Goal: Communication & Community: Participate in discussion

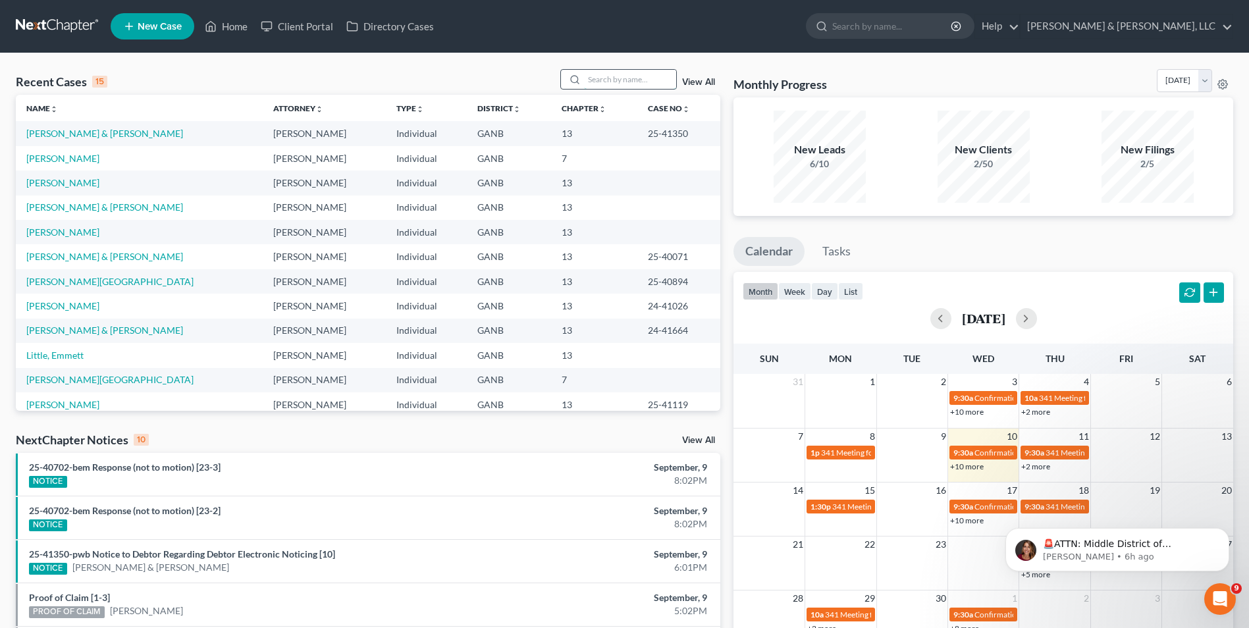
click at [620, 83] on input "search" at bounding box center [630, 79] width 92 height 19
type input "[PERSON_NAME]"
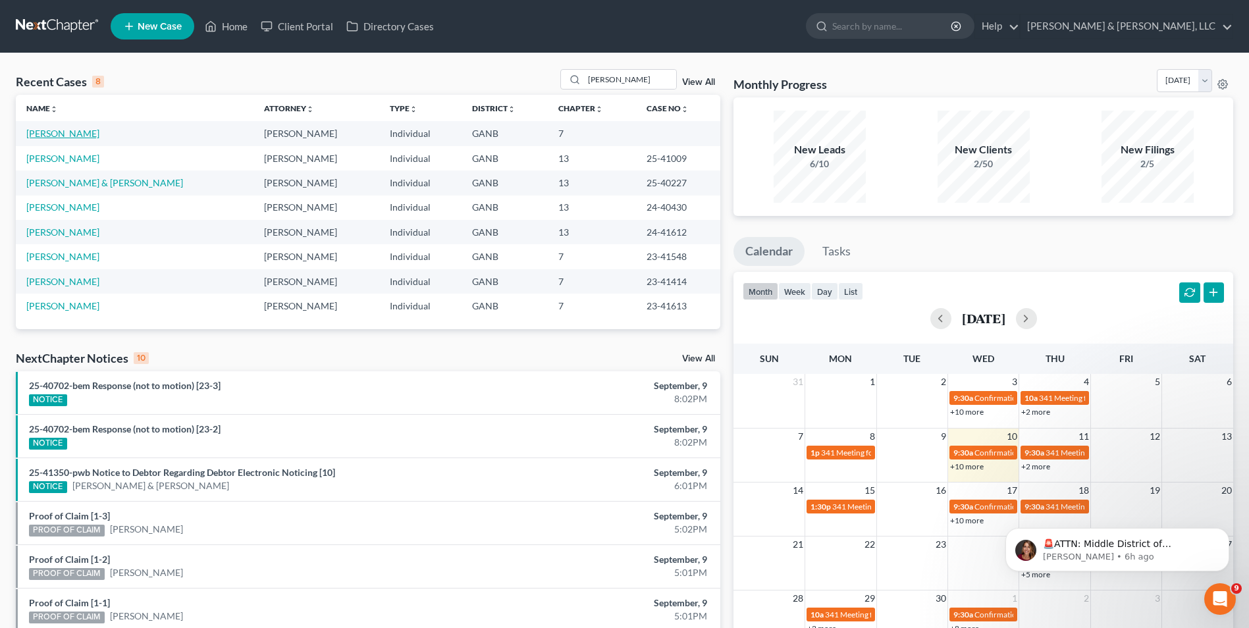
click at [84, 138] on link "[PERSON_NAME]" at bounding box center [62, 133] width 73 height 11
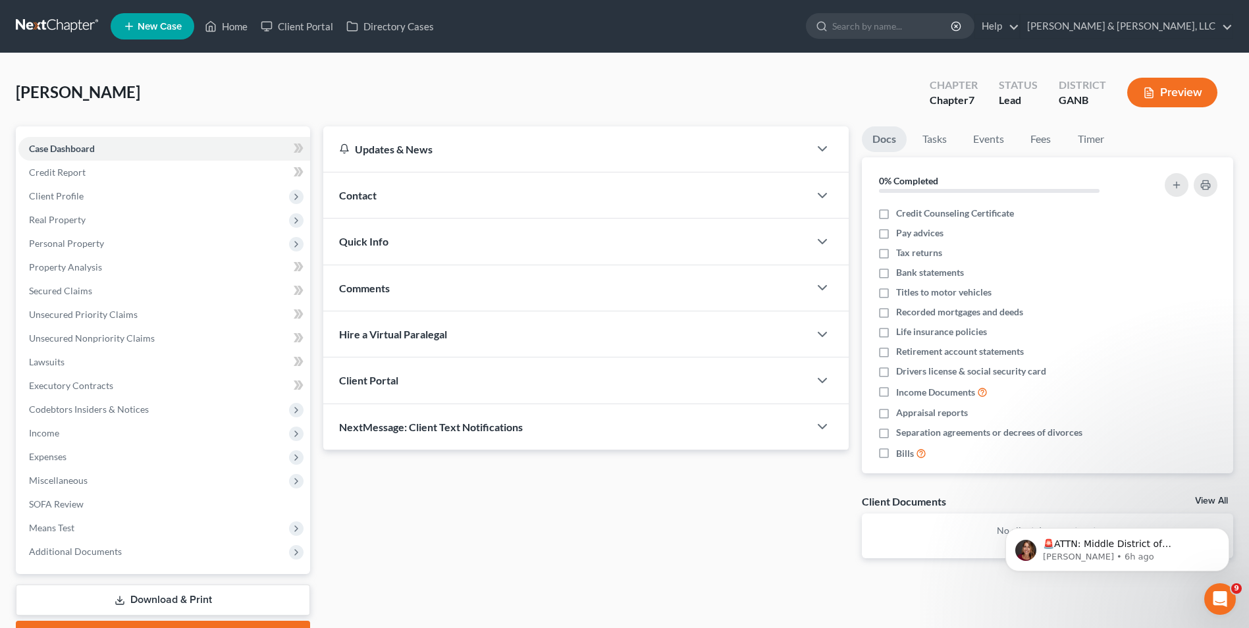
click at [426, 143] on div "Updates & News" at bounding box center [566, 149] width 454 height 14
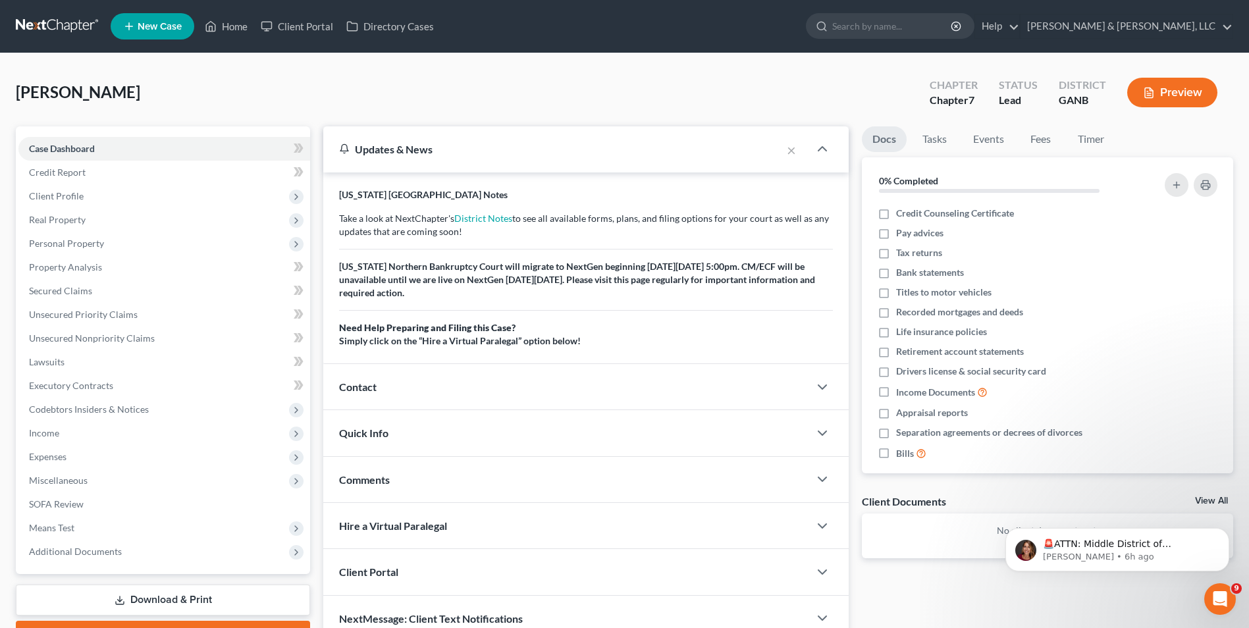
click at [385, 478] on span "Comments" at bounding box center [364, 479] width 51 height 13
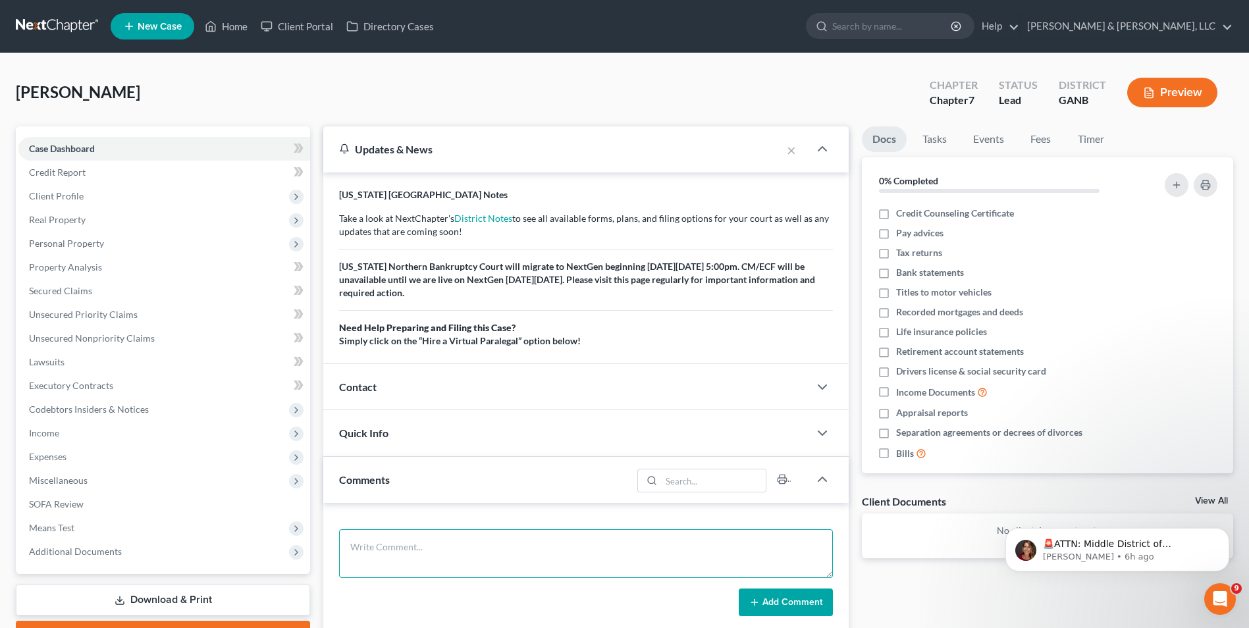
click at [362, 548] on textarea at bounding box center [586, 553] width 494 height 49
paste textarea "7-[PERSON_NAME] [PERSON_NAME] FACTS OF THE CASE: [PERSON_NAME] (55) is single, …"
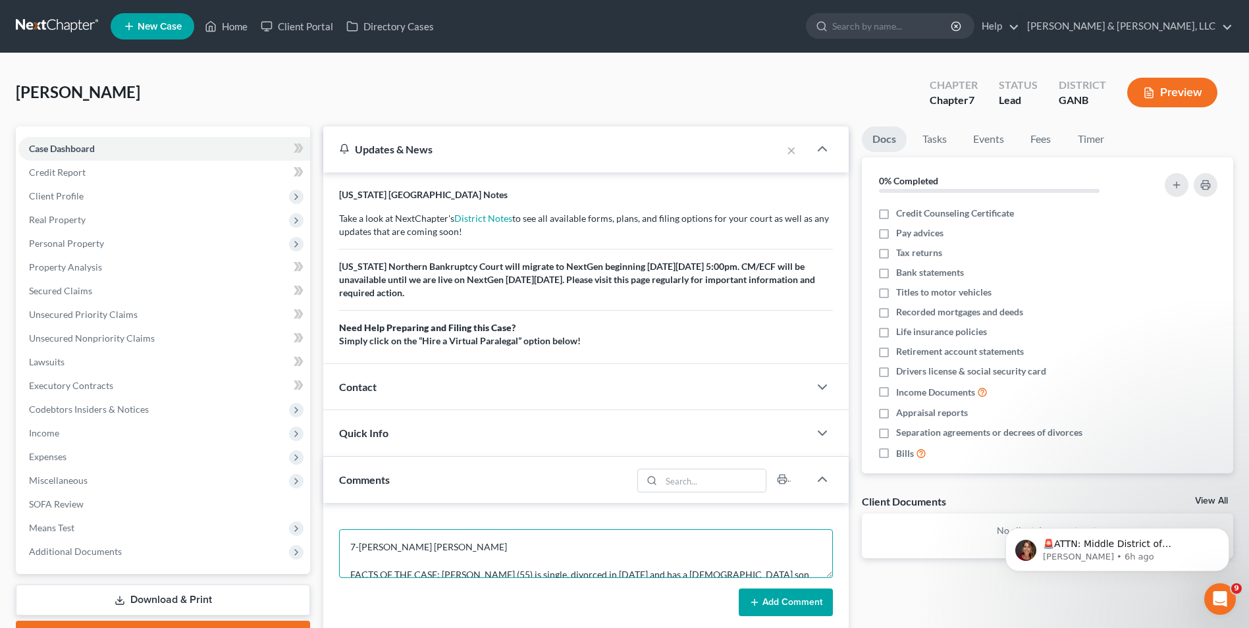
scroll to position [114, 0]
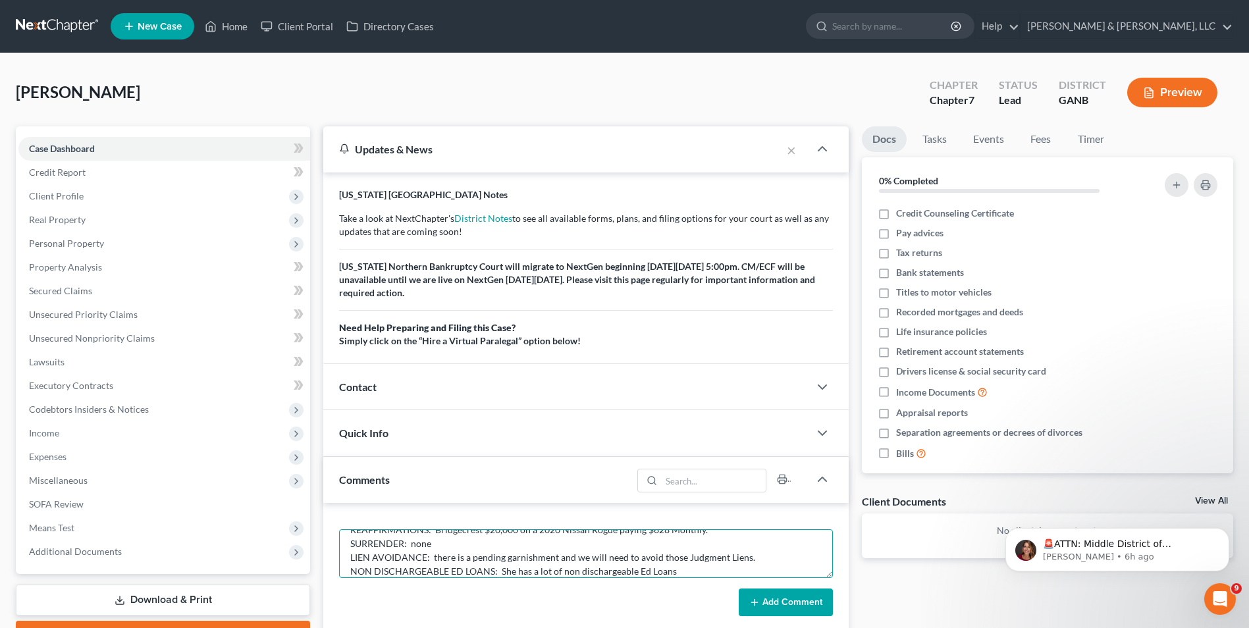
type textarea "7-[PERSON_NAME] [PERSON_NAME] FACTS OF THE CASE: [PERSON_NAME] (55) is single, …"
click at [768, 604] on button "Add Comment" at bounding box center [786, 603] width 94 height 28
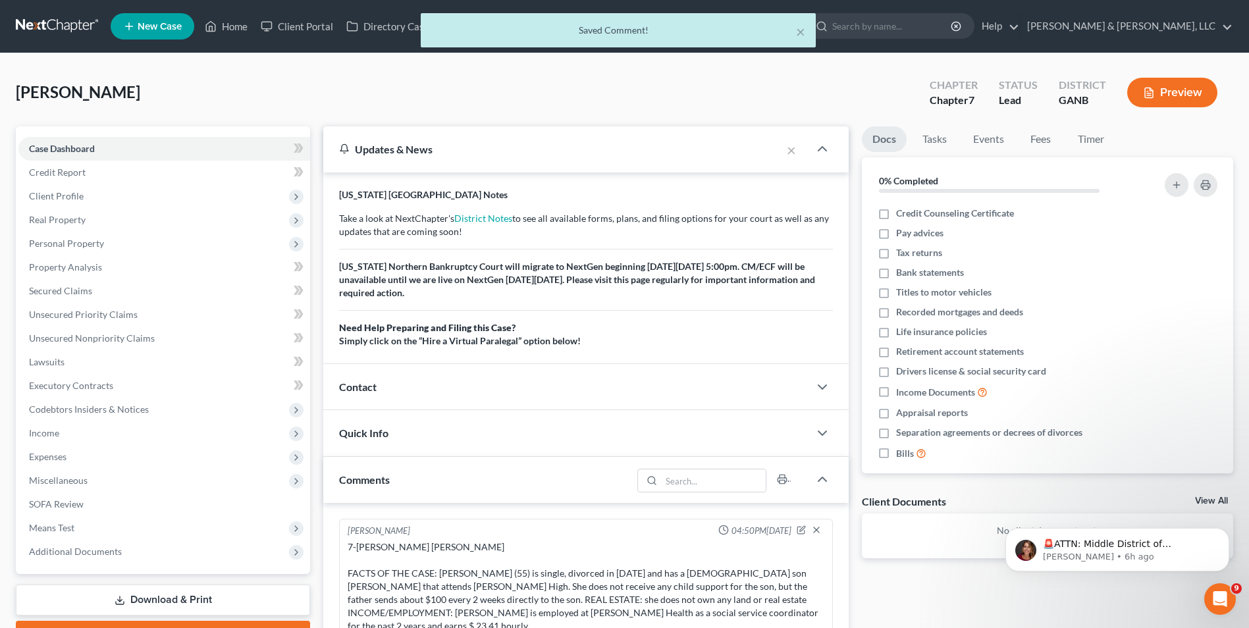
scroll to position [0, 0]
